Goal: Find contact information: Find contact information

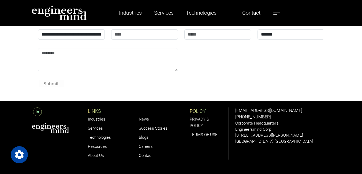
scroll to position [1642, 0]
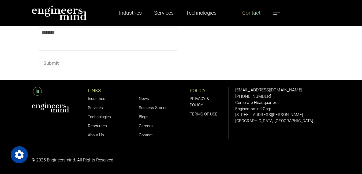
click at [255, 13] on link "Contact" at bounding box center [251, 13] width 23 height 12
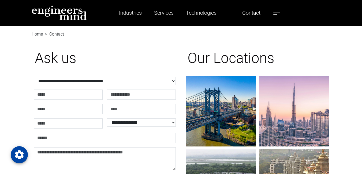
click at [71, 13] on img at bounding box center [59, 12] width 55 height 15
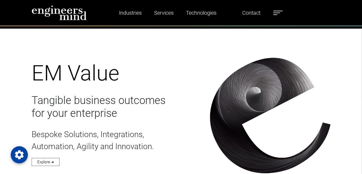
scroll to position [1125, 0]
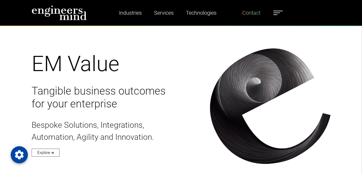
click at [257, 12] on link "Contact" at bounding box center [251, 13] width 23 height 12
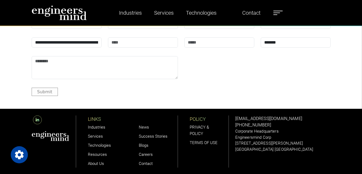
scroll to position [643, 0]
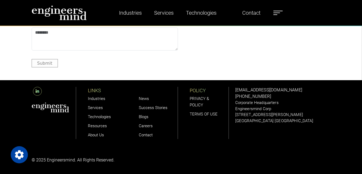
click at [280, 15] on label at bounding box center [277, 12] width 9 height 7
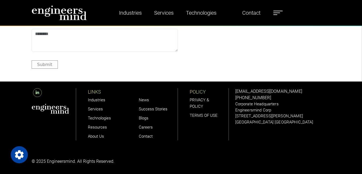
scroll to position [1468, 0]
